Goal: Navigation & Orientation: Find specific page/section

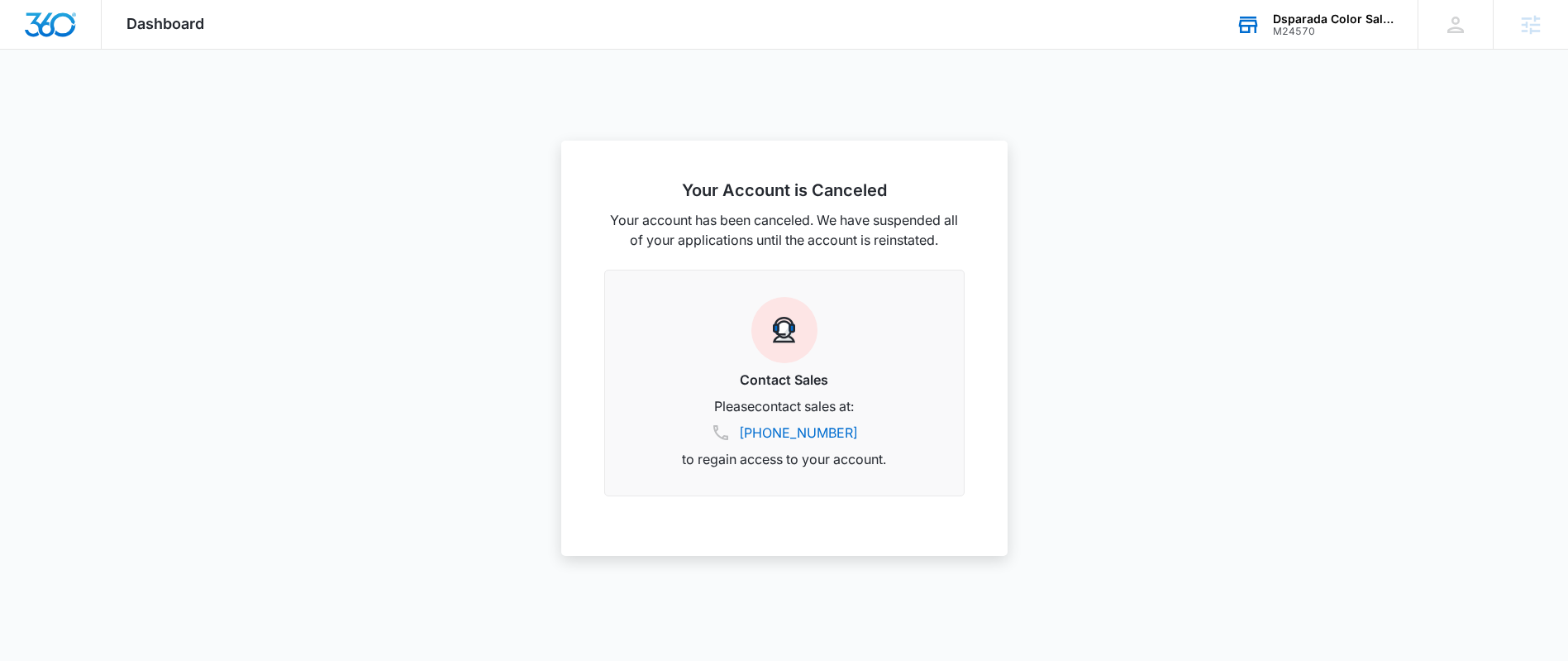
click at [1357, 12] on div "Dsparada Color Salon" at bounding box center [1333, 19] width 121 height 13
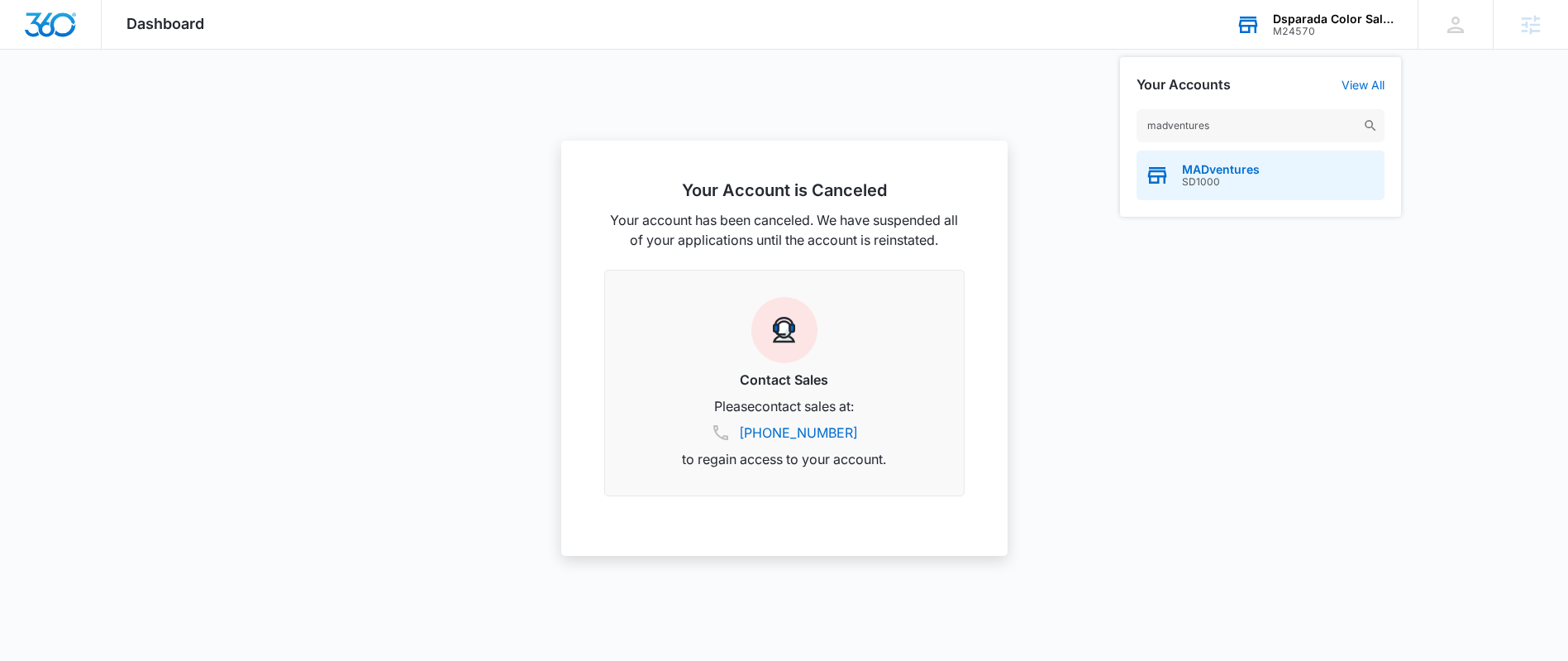
type input "madventures"
click at [1237, 184] on span "SD1000" at bounding box center [1220, 181] width 77 height 12
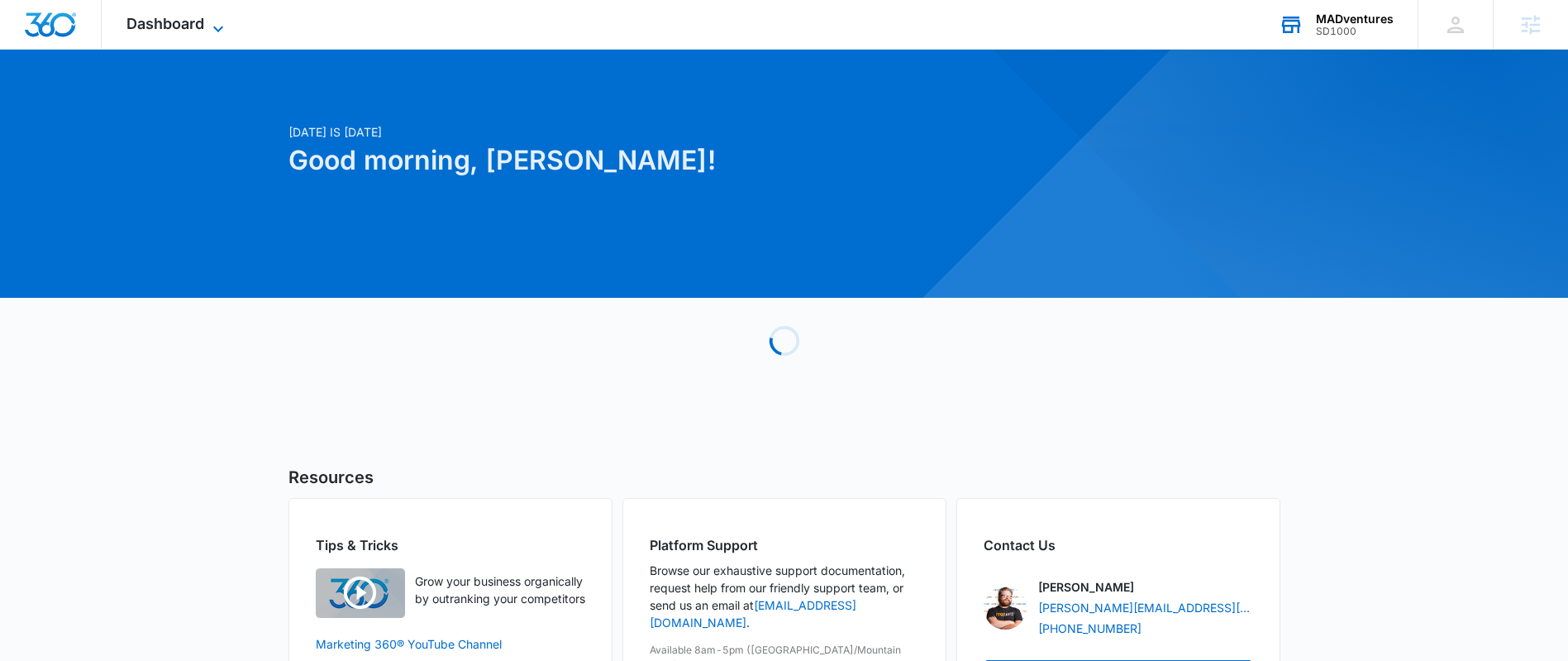
click at [178, 30] on span "Dashboard" at bounding box center [164, 24] width 77 height 18
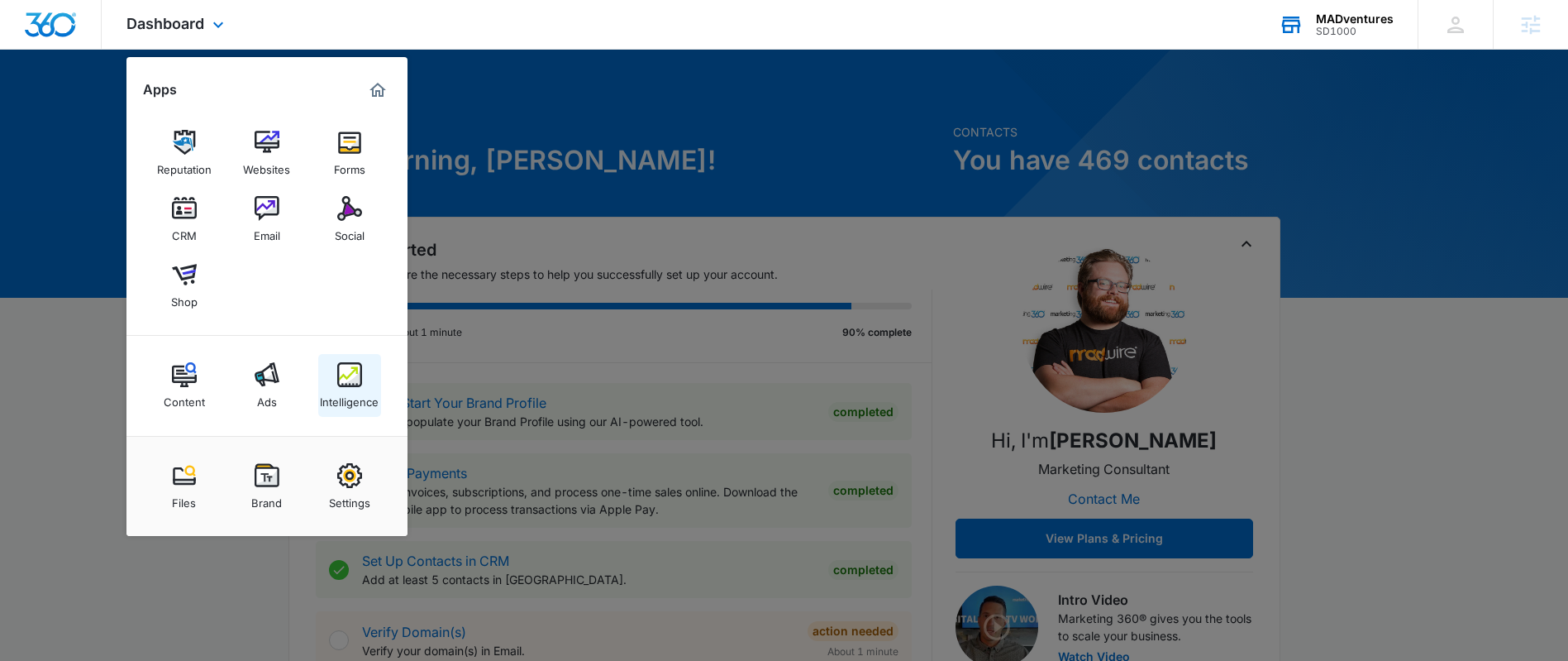
click at [348, 370] on img at bounding box center [350, 375] width 25 height 25
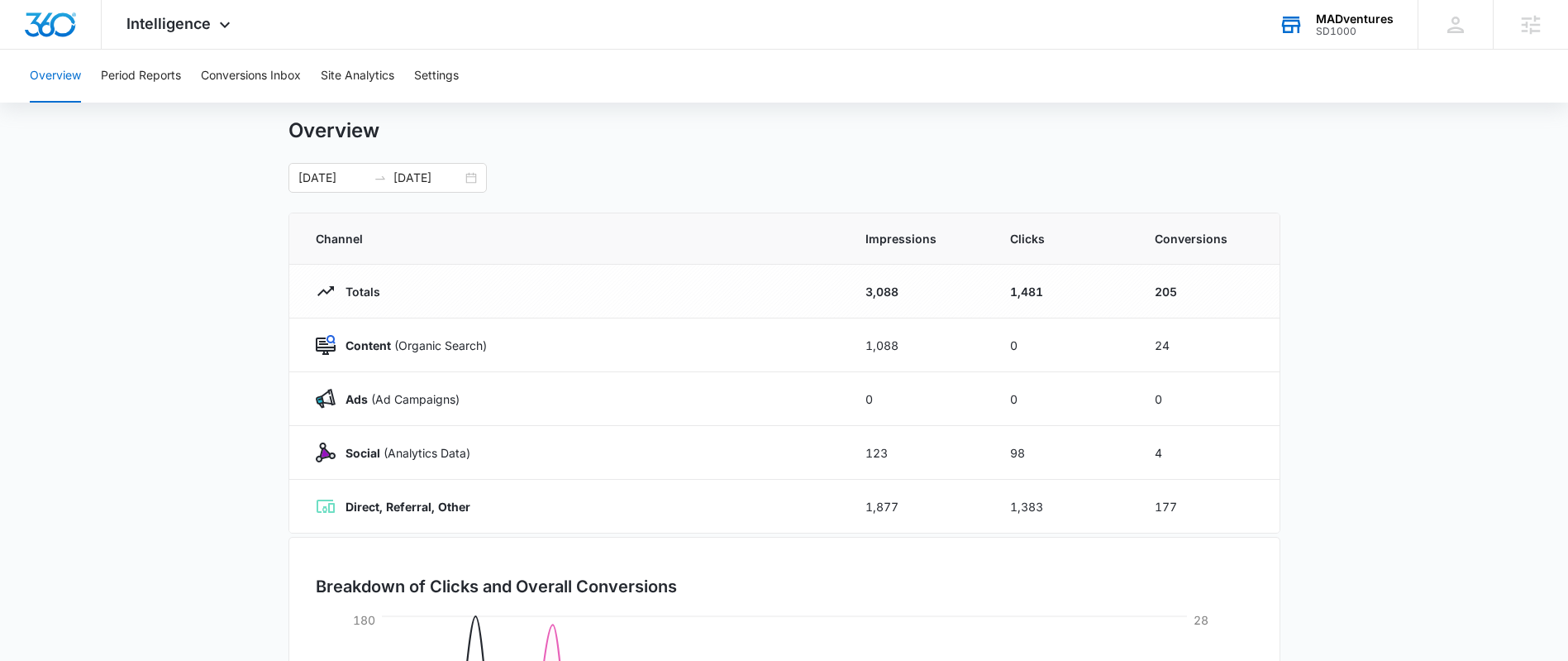
scroll to position [38, 0]
click at [216, 27] on icon at bounding box center [225, 28] width 20 height 20
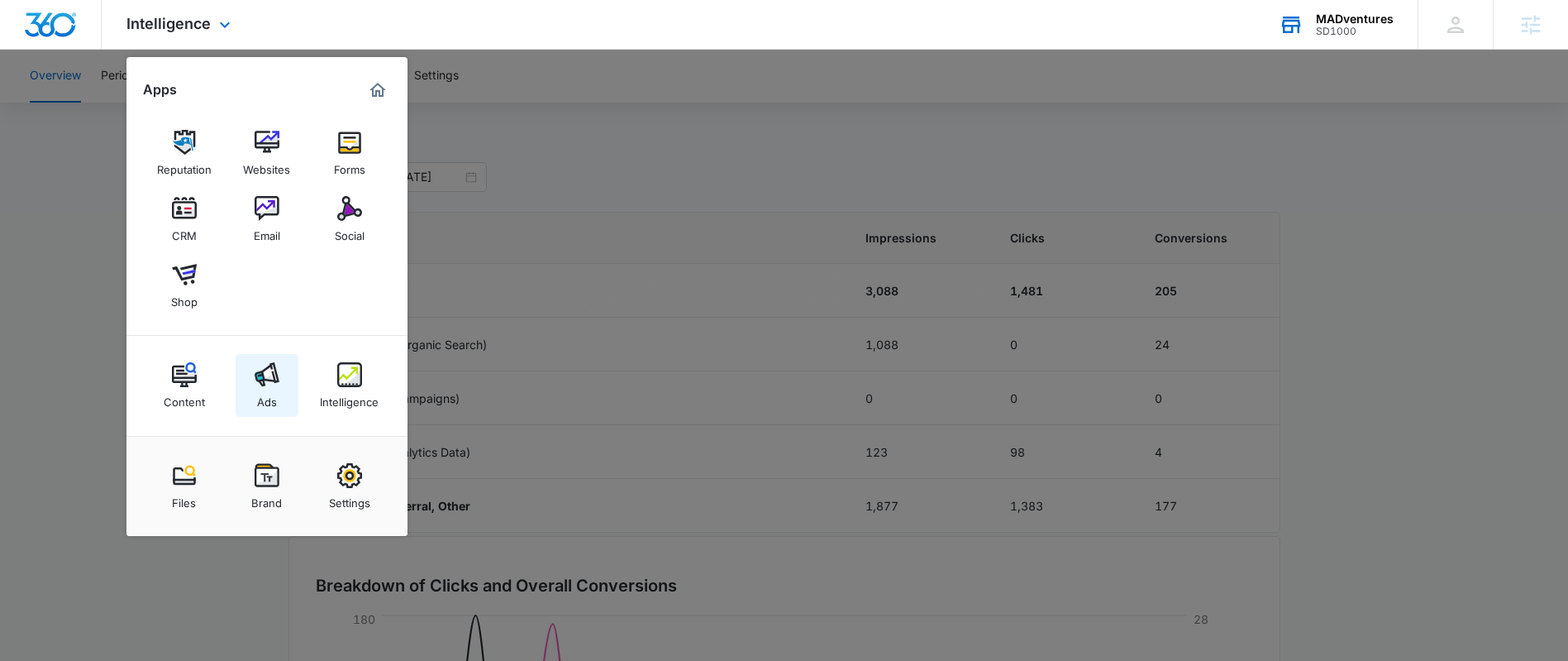
click at [274, 398] on div "Ads" at bounding box center [266, 398] width 20 height 21
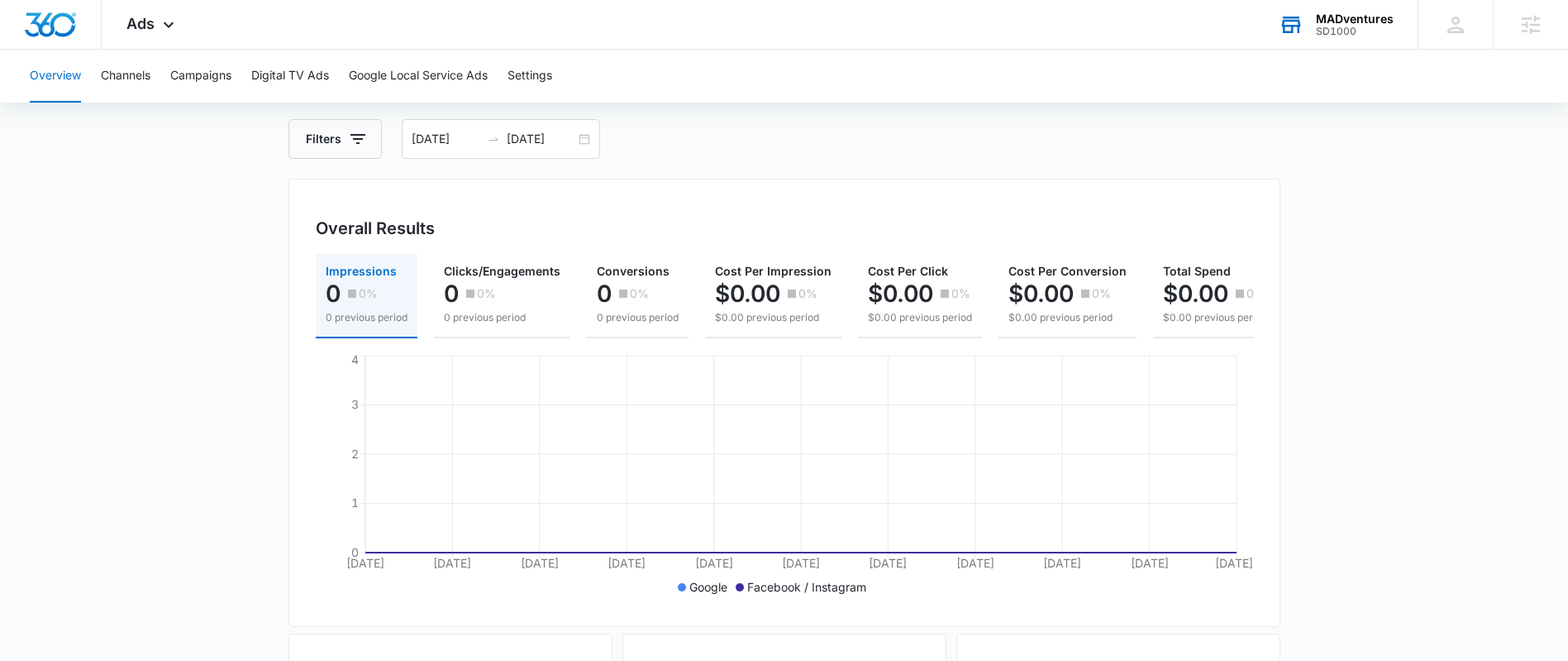
scroll to position [73, 0]
click at [154, 38] on div "Ads Apps Reputation Websites Forms CRM Email Social Shop Content Ads Intelligen…" at bounding box center [152, 24] width 101 height 49
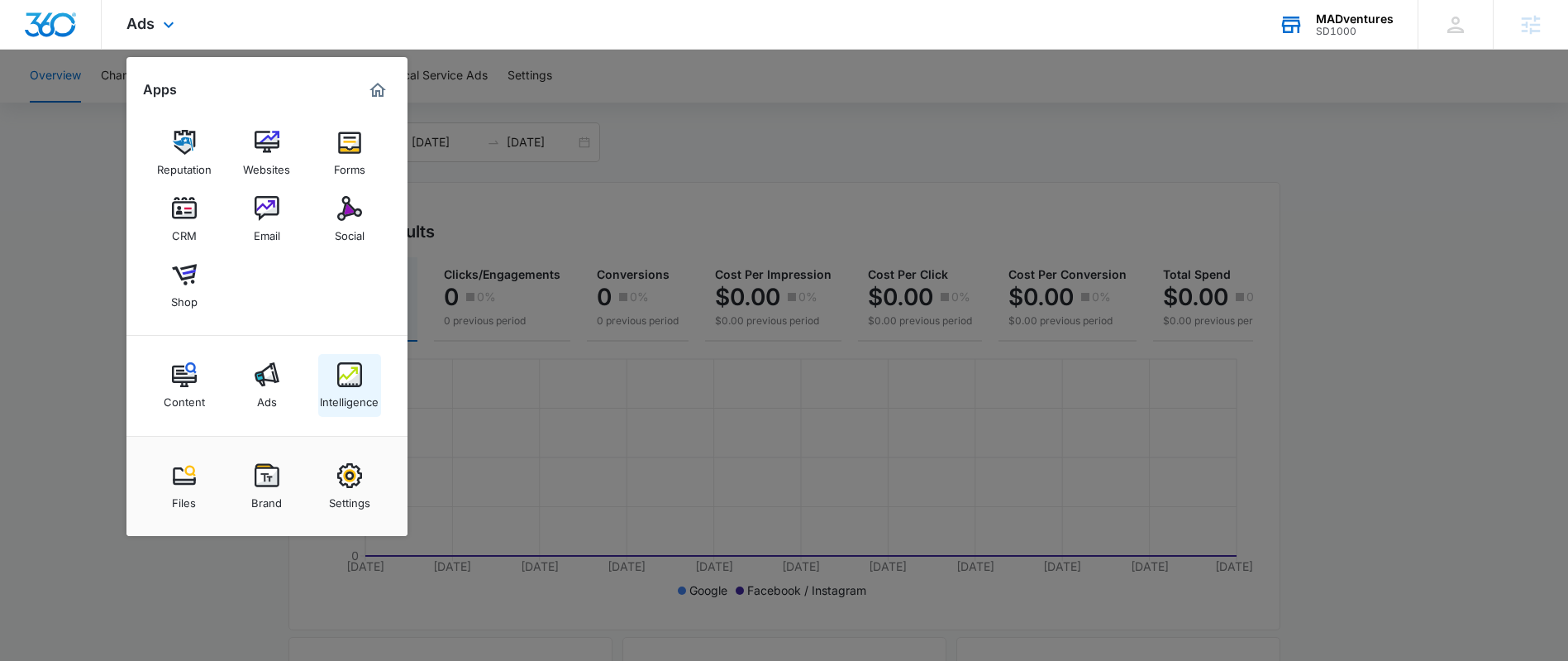
click at [370, 378] on link "Intelligence" at bounding box center [349, 385] width 63 height 63
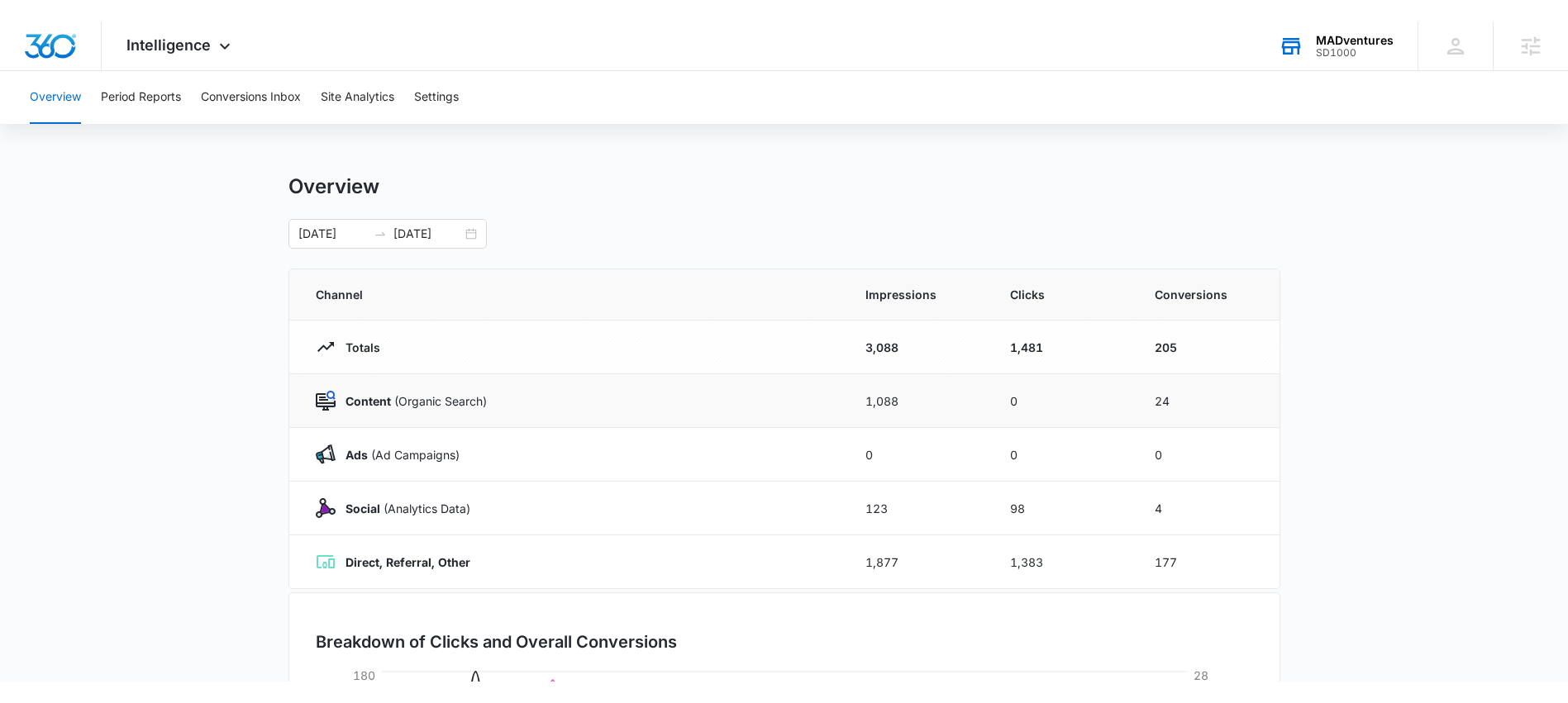
scroll to position [4, 0]
